Goal: Task Accomplishment & Management: Manage account settings

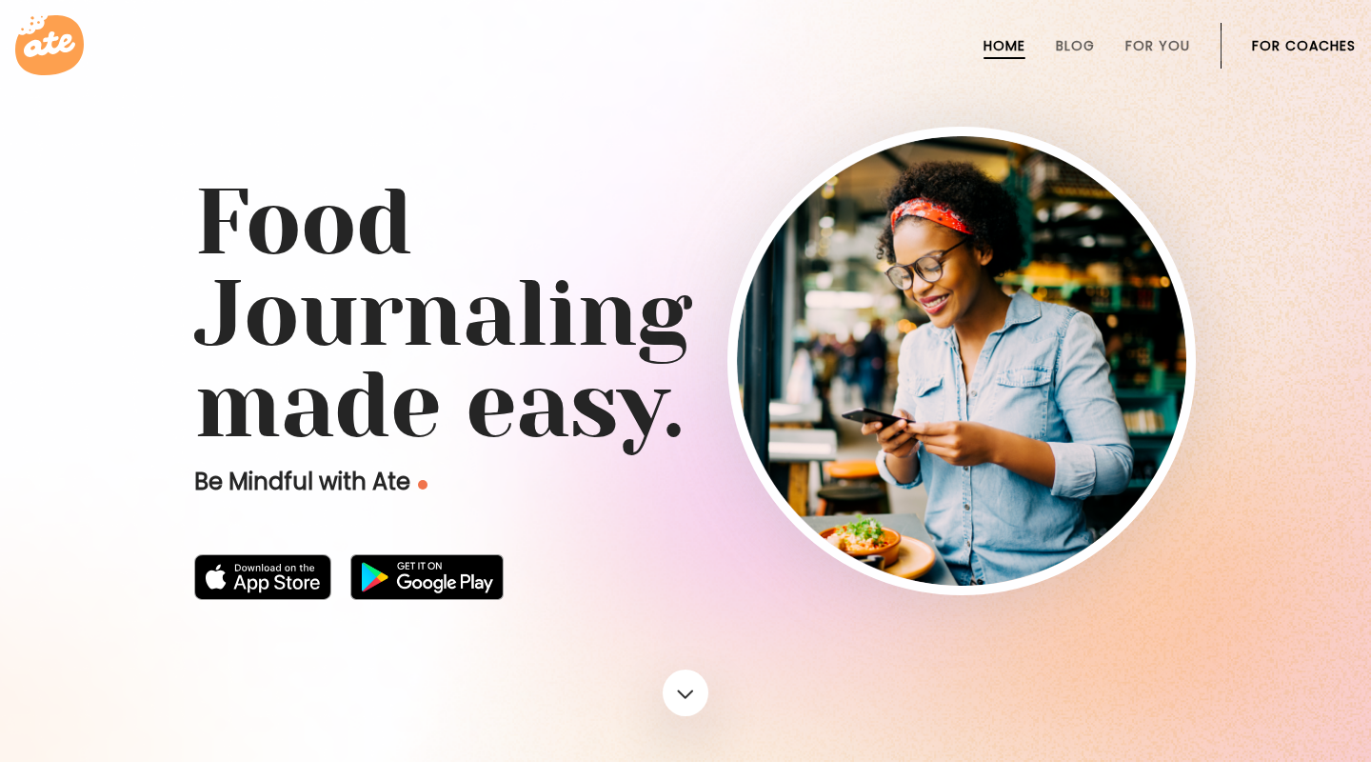
click at [1285, 47] on link "For Coaches" at bounding box center [1304, 45] width 104 height 15
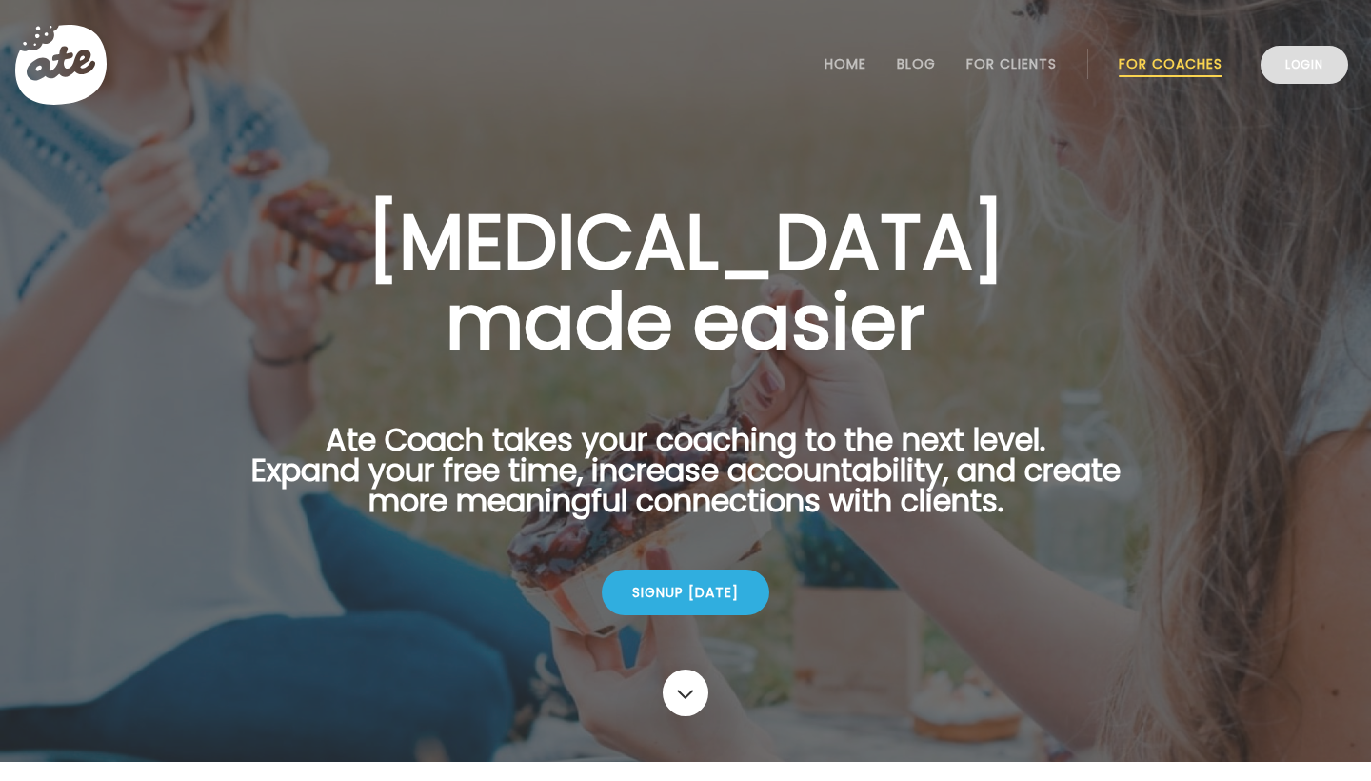
click at [1307, 67] on link "Login" at bounding box center [1304, 65] width 88 height 38
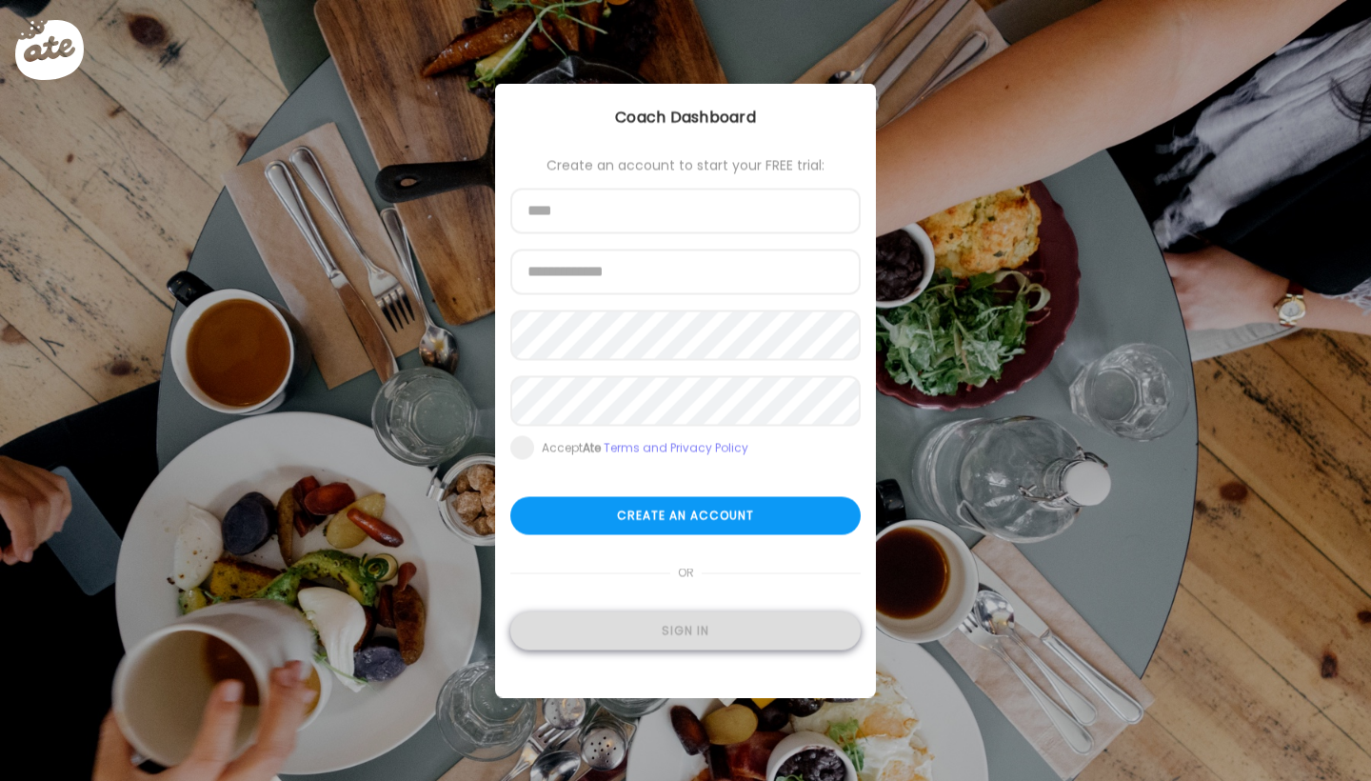
click at [631, 630] on div "Sign in" at bounding box center [685, 631] width 350 height 38
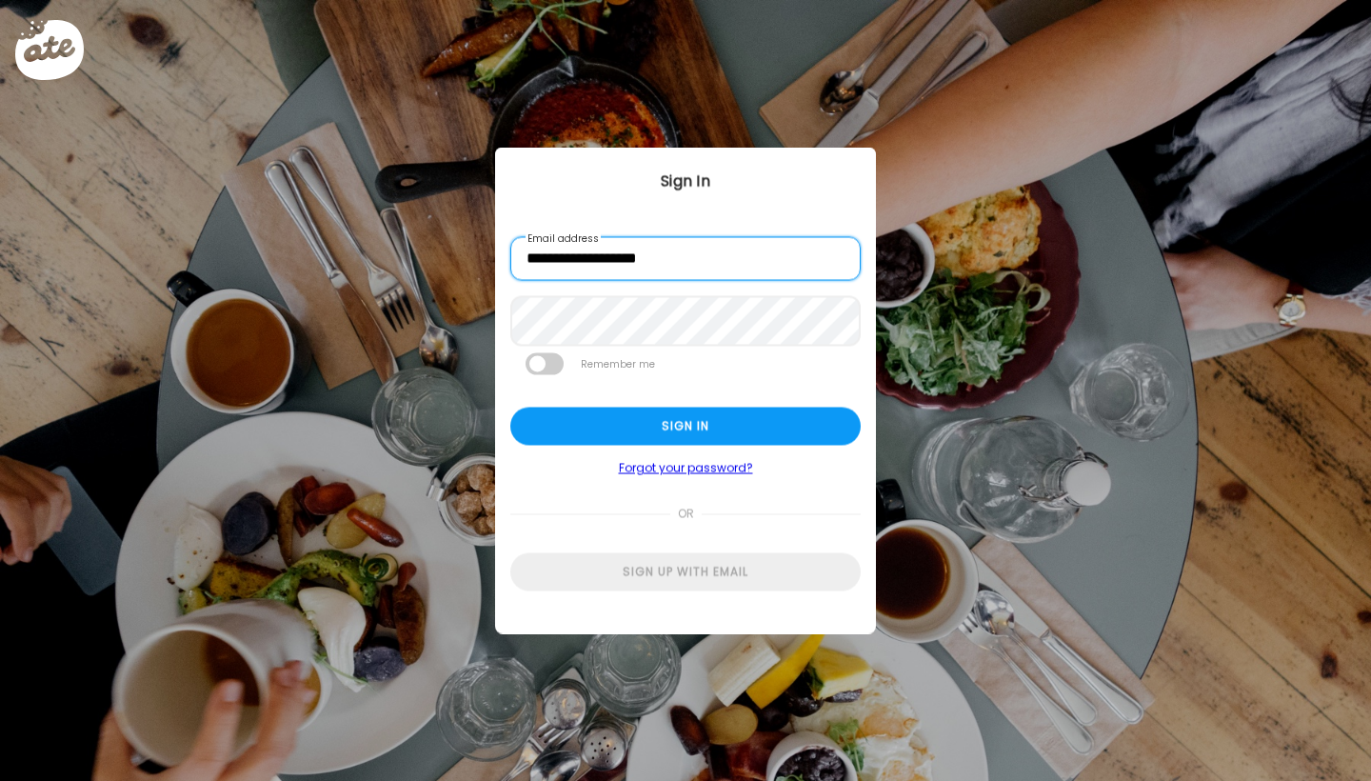
type input "**********"
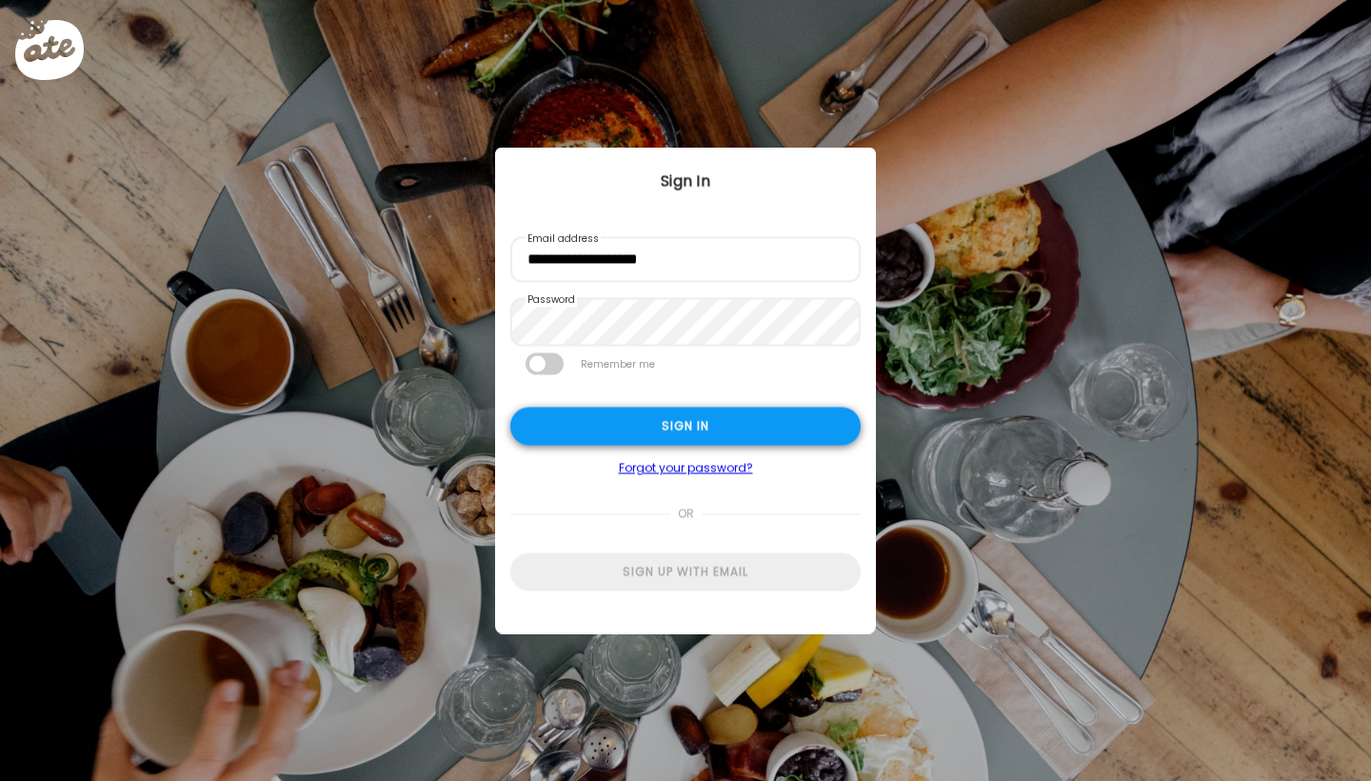
click at [643, 426] on div "Sign in" at bounding box center [685, 426] width 350 height 38
type input "****"
type input "**********"
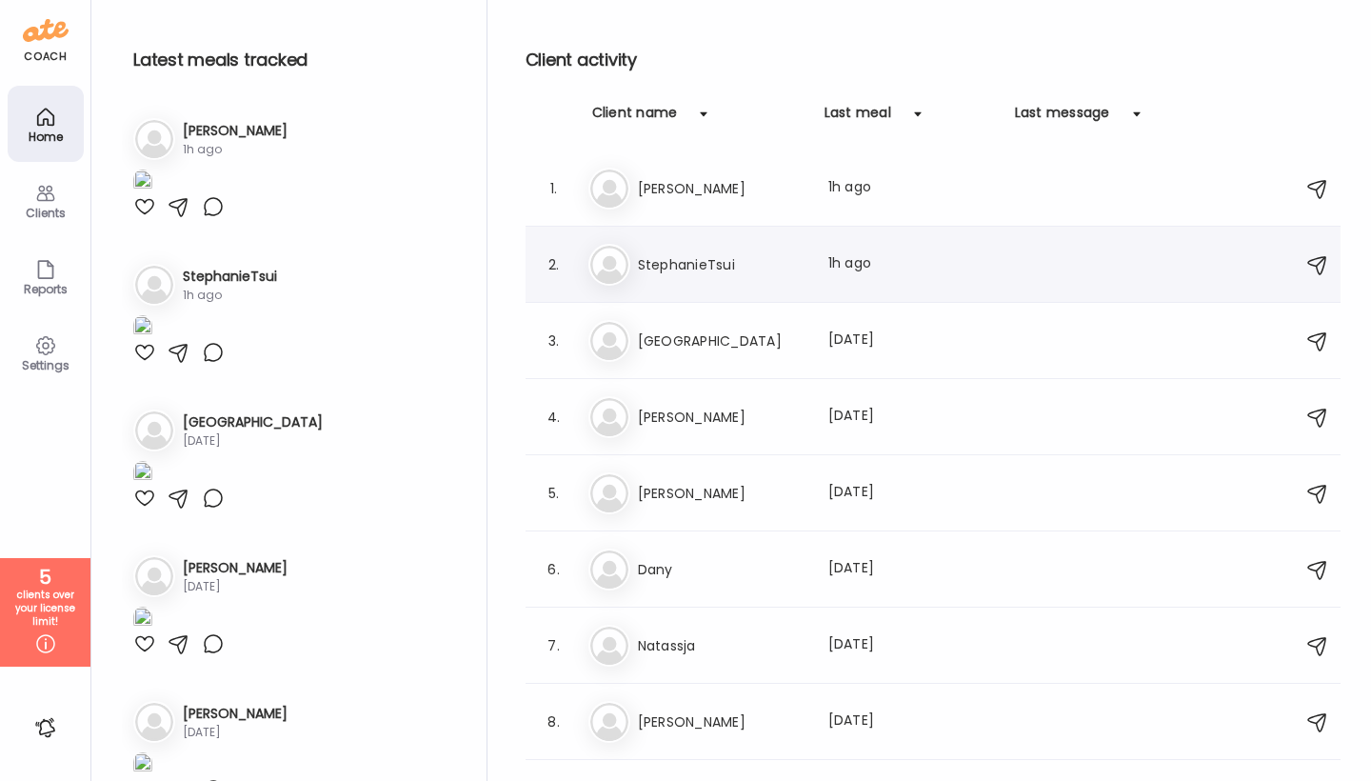
click at [771, 259] on h3 "StephanieTsui" at bounding box center [722, 264] width 168 height 23
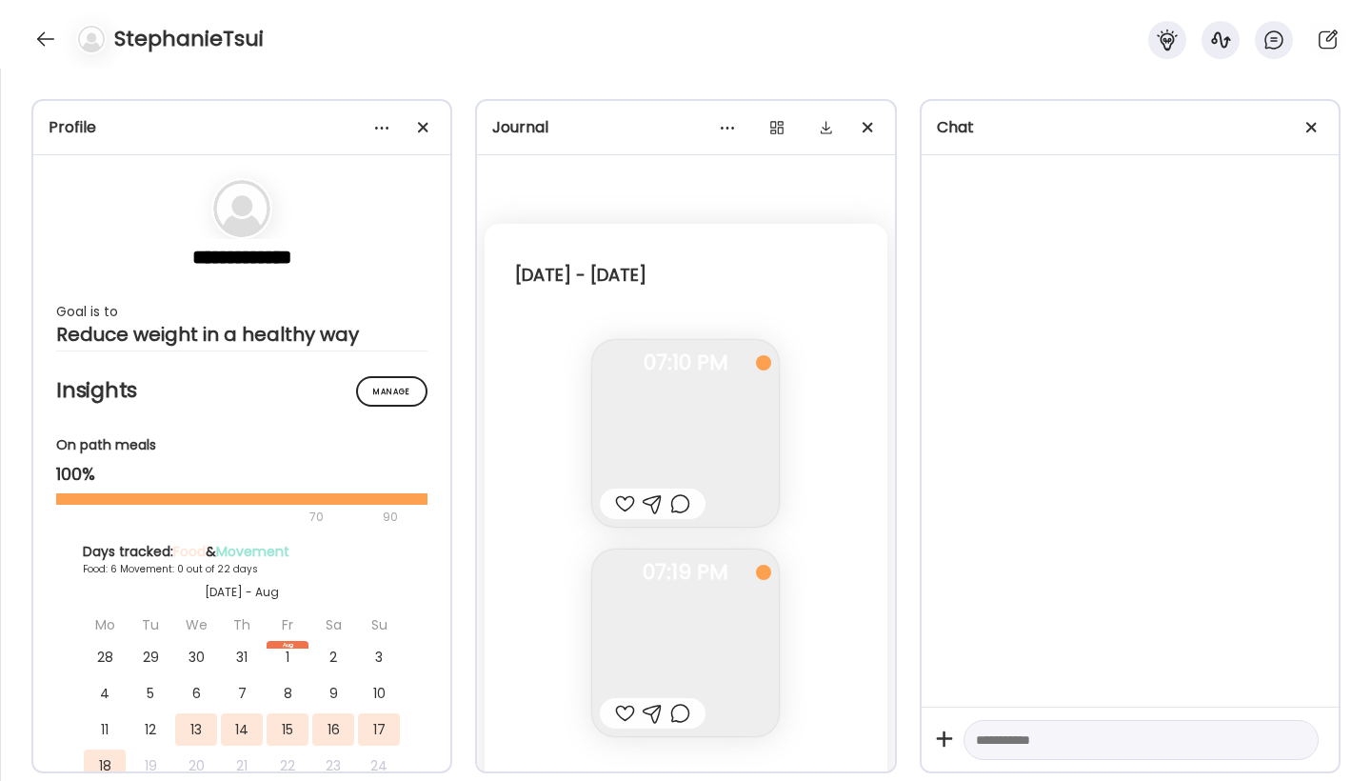
scroll to position [5831, 0]
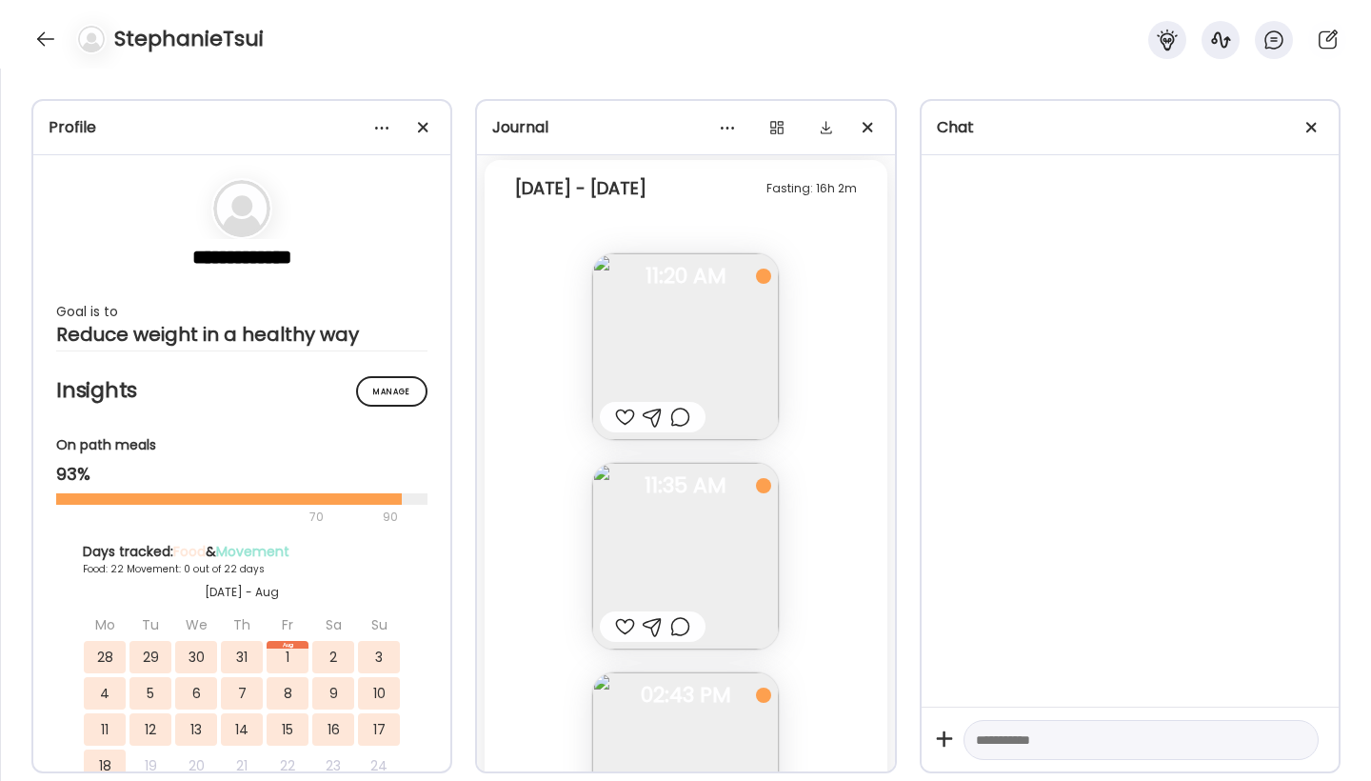
scroll to position [45147, 0]
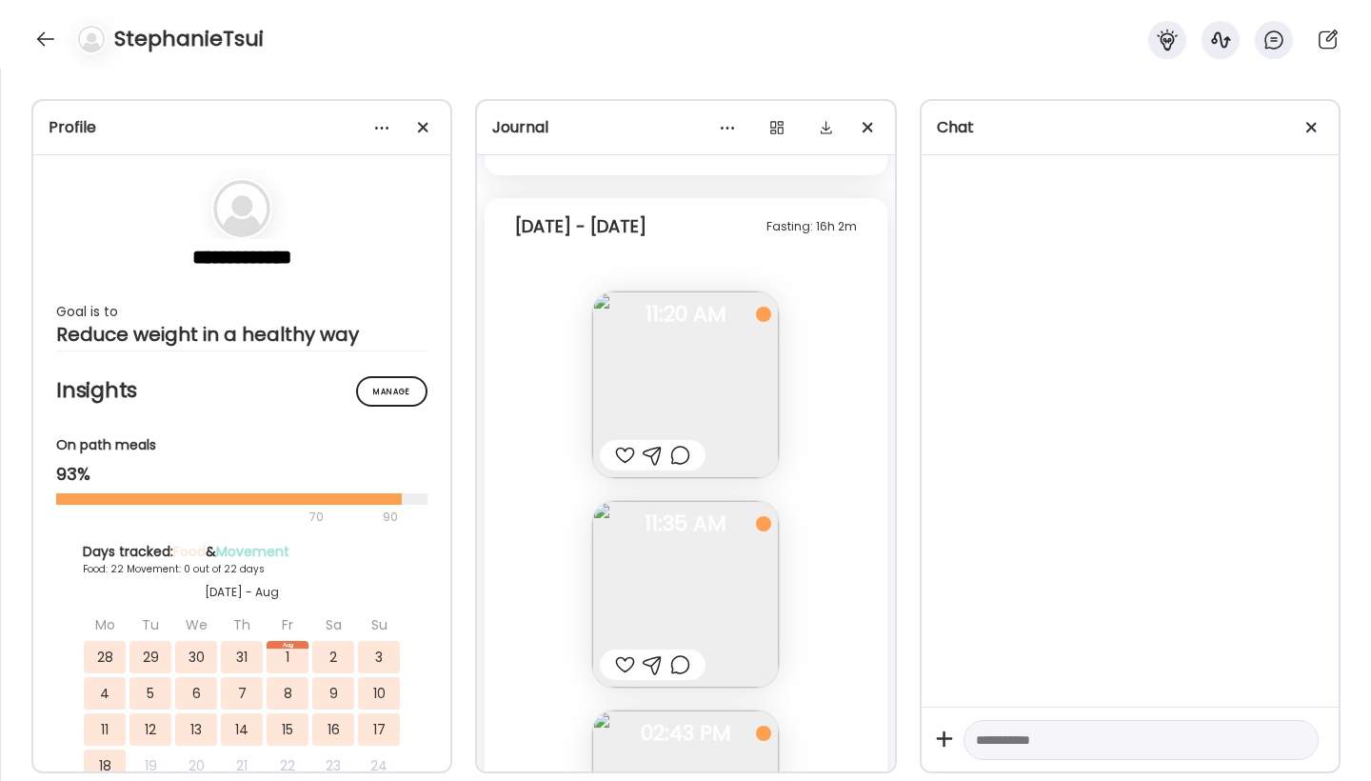
click at [711, 368] on img at bounding box center [685, 384] width 187 height 187
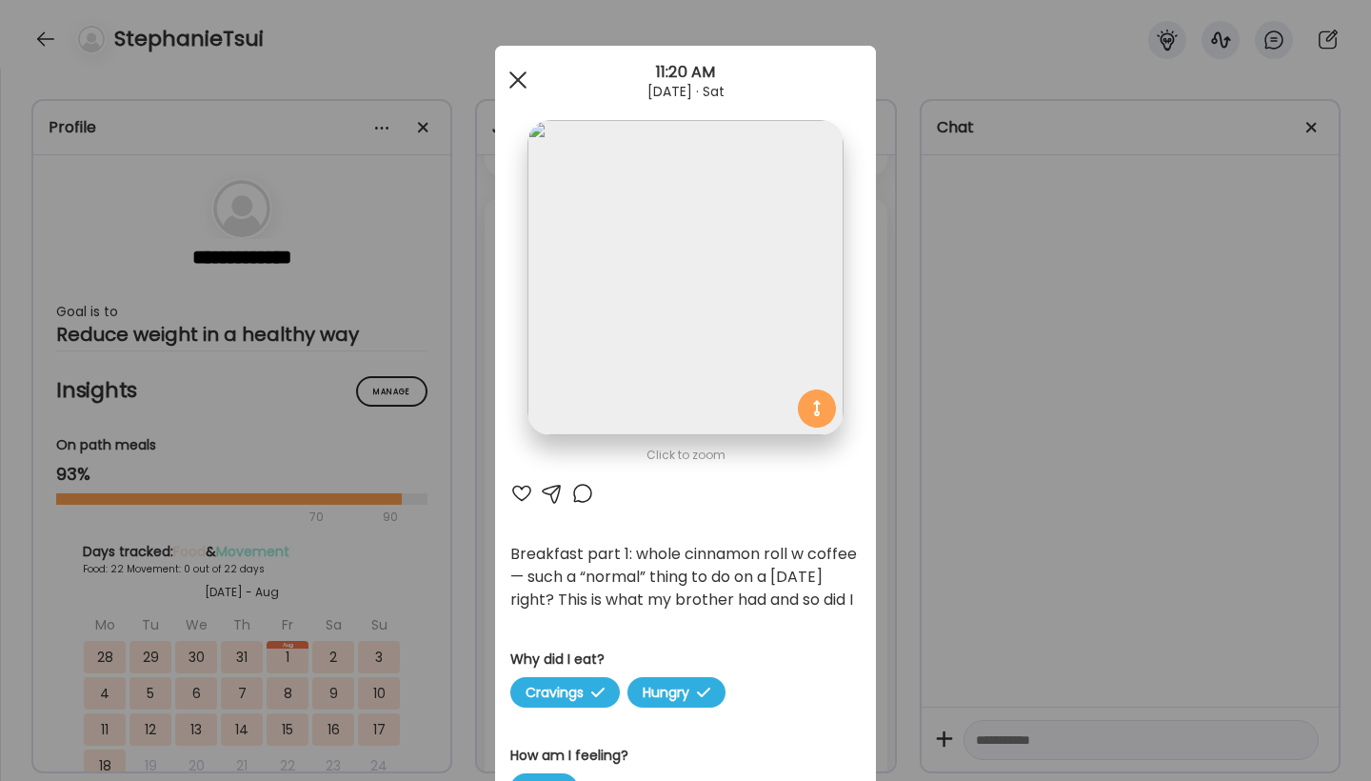
click at [516, 79] on span at bounding box center [517, 79] width 17 height 17
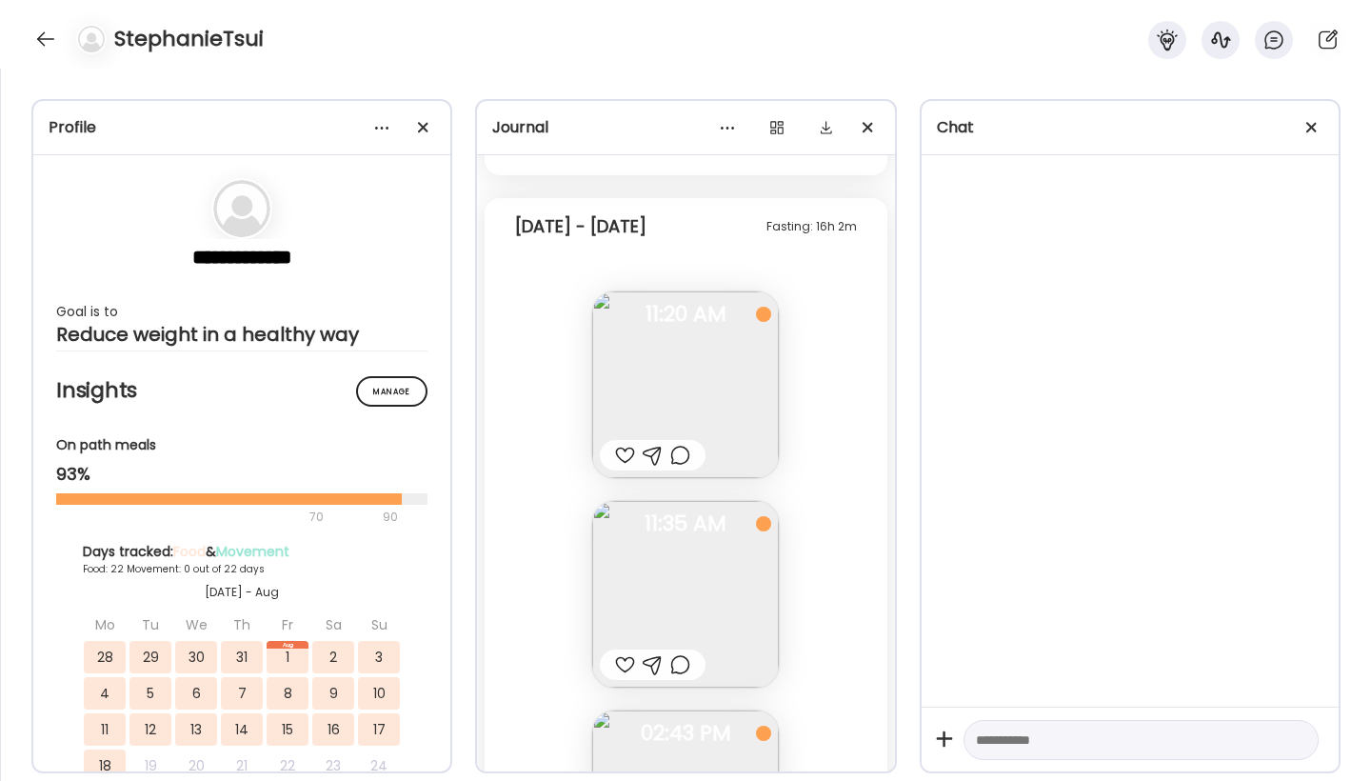
click at [660, 557] on img at bounding box center [685, 594] width 187 height 187
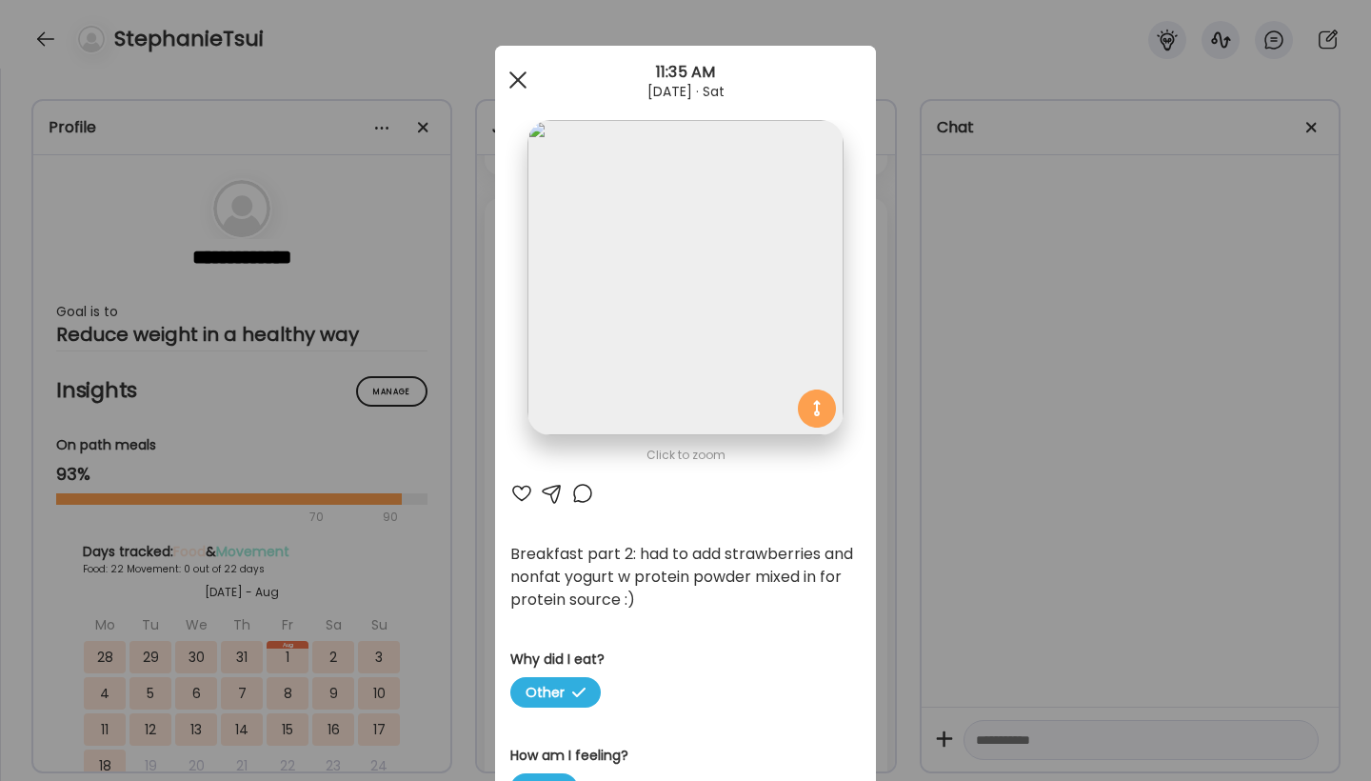
click at [518, 79] on span at bounding box center [517, 79] width 17 height 17
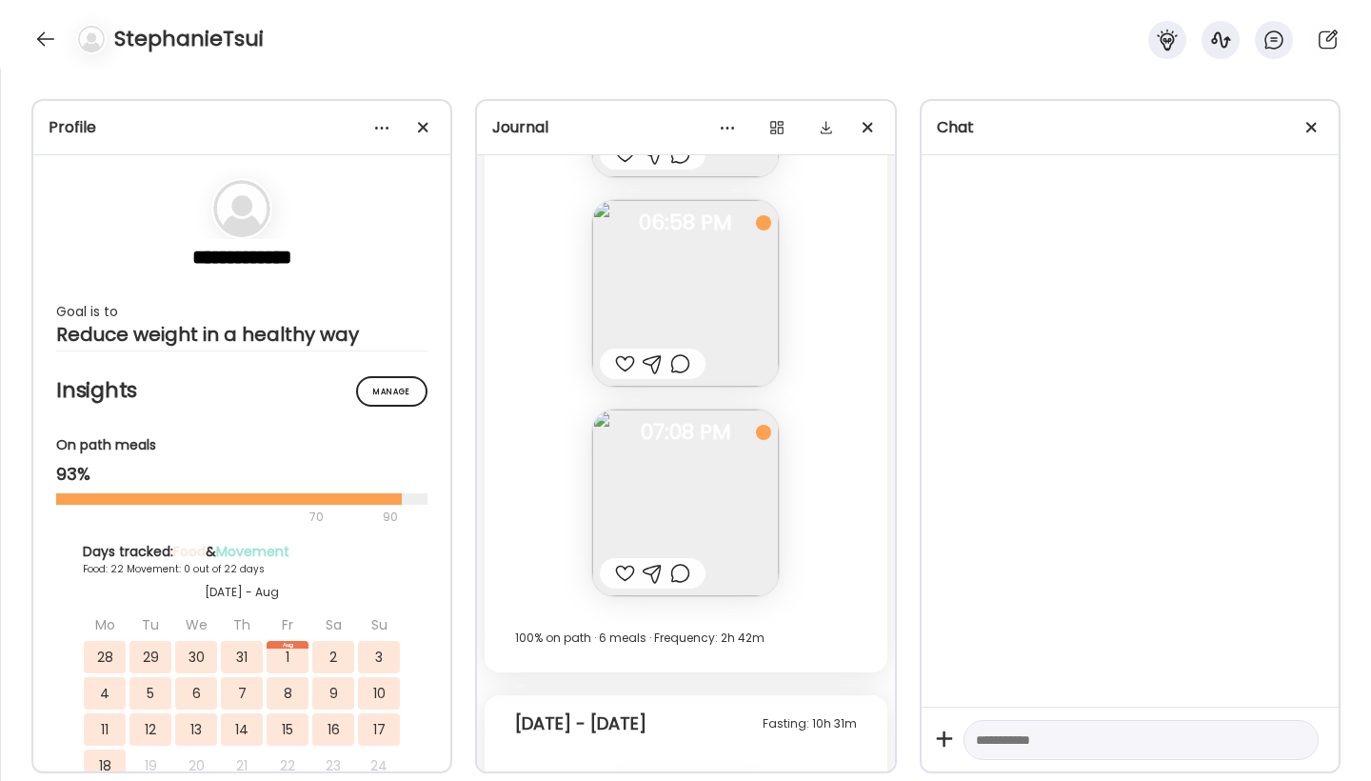
scroll to position [43358, 0]
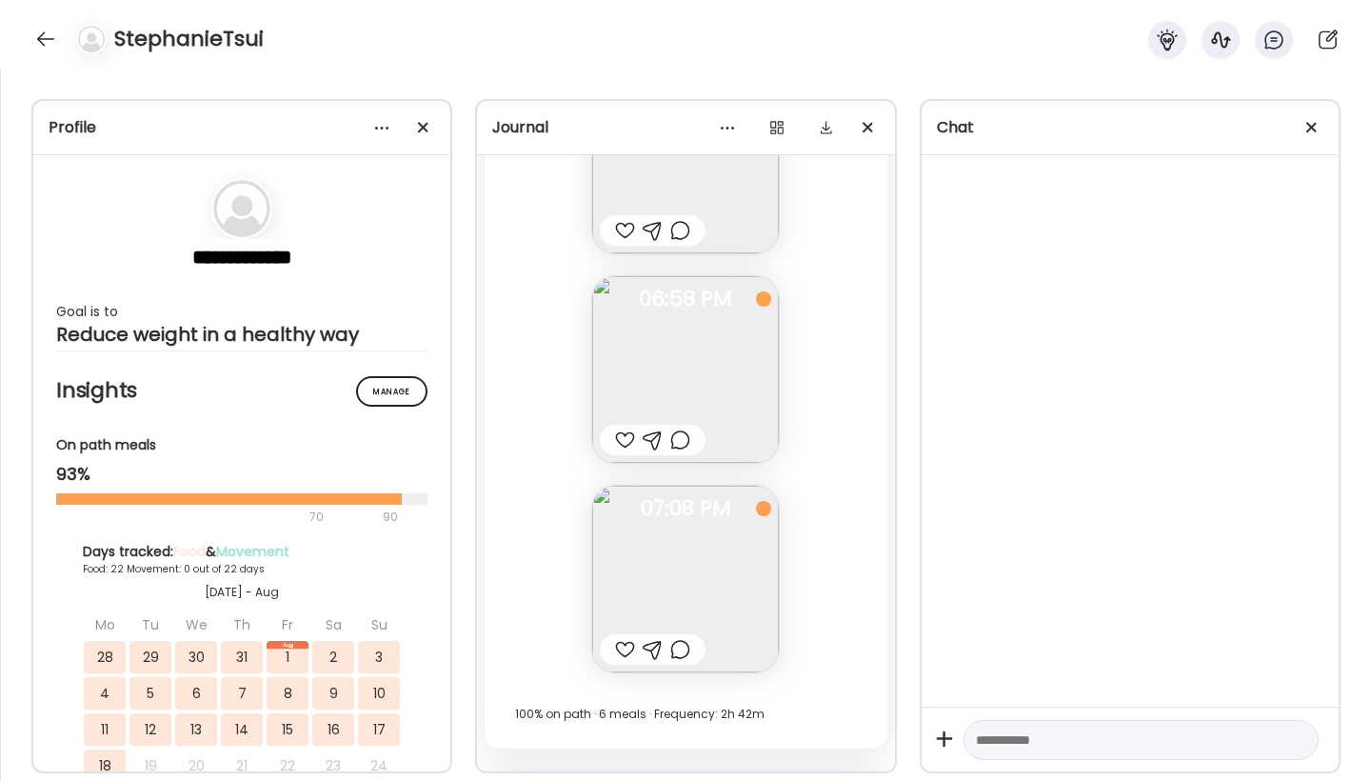
click at [717, 575] on img at bounding box center [685, 579] width 187 height 187
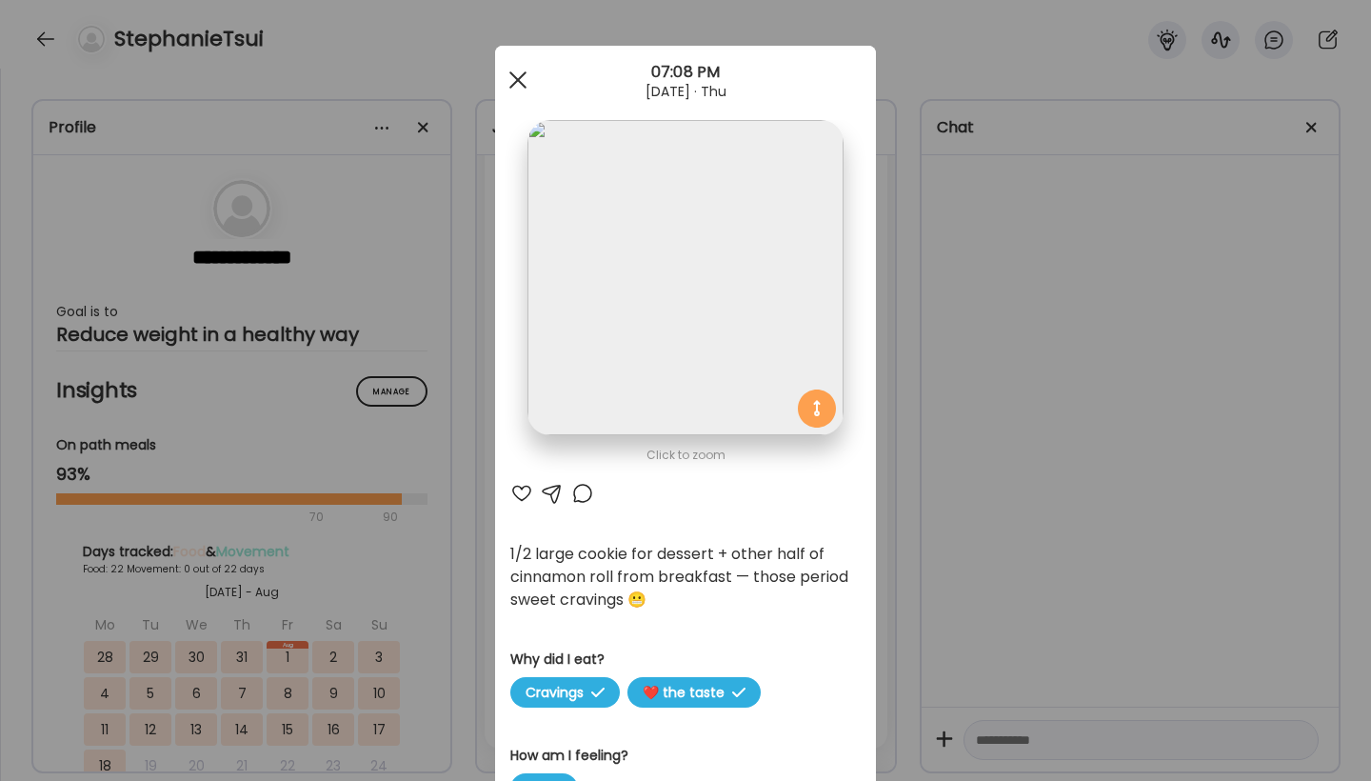
click at [518, 78] on div at bounding box center [518, 80] width 38 height 38
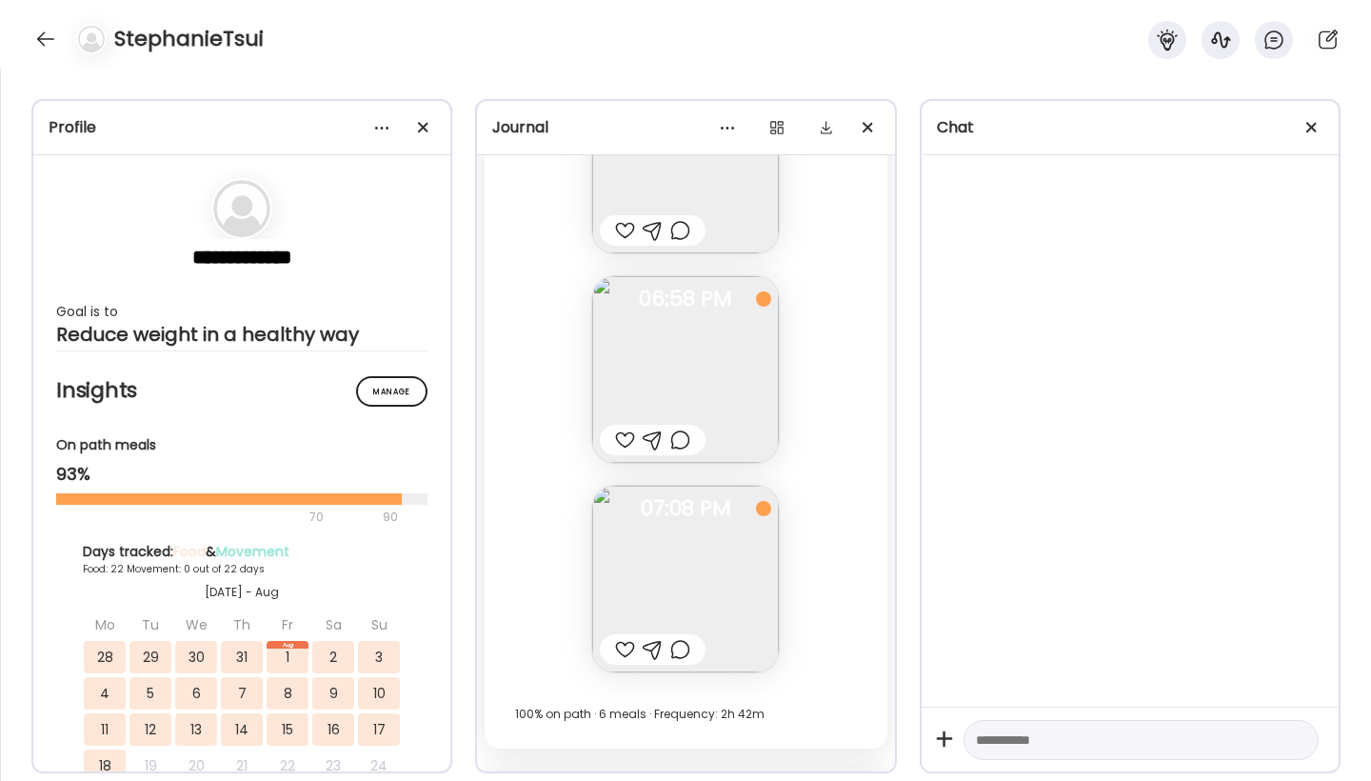
click at [860, 410] on div "Fasting: 10h 18m [DATE] - [DATE] Cottage cheese, Greek yogurt bowl w berries an…" at bounding box center [686, 46] width 402 height 1403
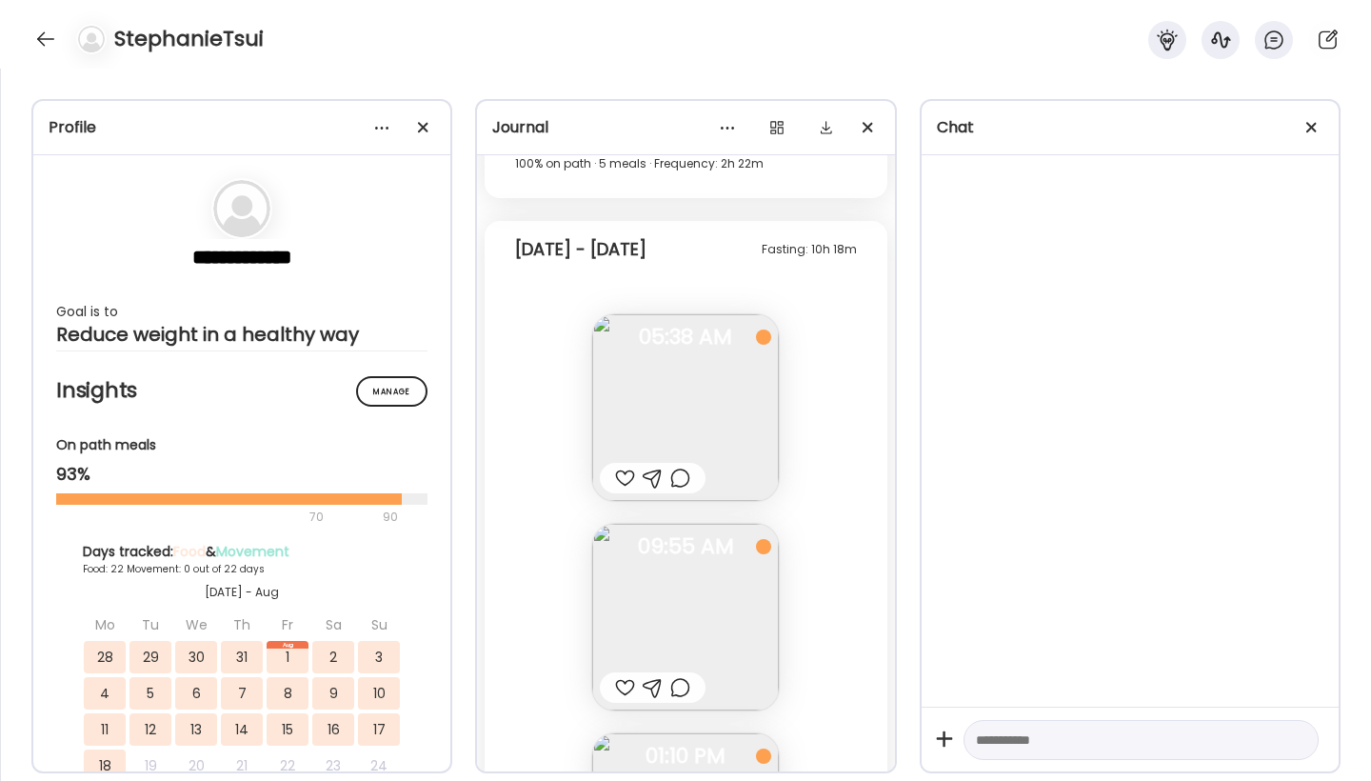
scroll to position [42444, 0]
